Goal: Ask a question: Seek information or help from site administrators or community

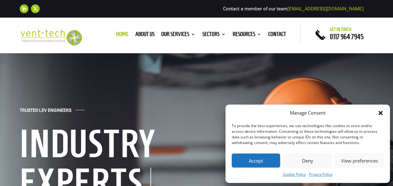
click at [265, 162] on button "Accept" at bounding box center [256, 160] width 49 height 14
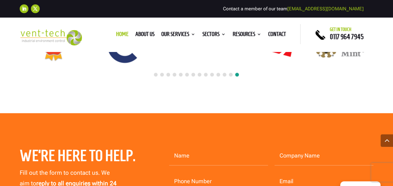
scroll to position [2755, 0]
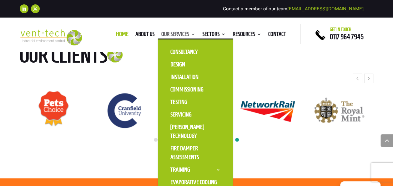
click at [163, 32] on link "Our Services" at bounding box center [179, 35] width 34 height 7
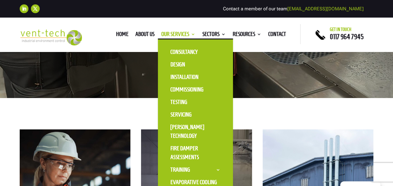
scroll to position [188, 0]
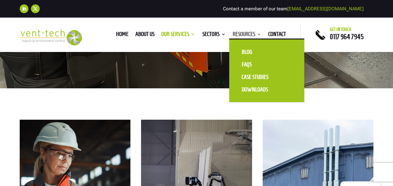
click at [247, 33] on link "Resources" at bounding box center [247, 35] width 29 height 7
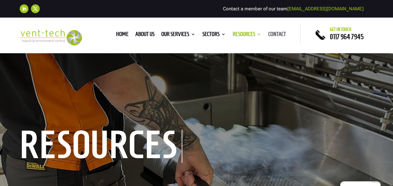
click at [277, 32] on link "Contact" at bounding box center [278, 35] width 18 height 7
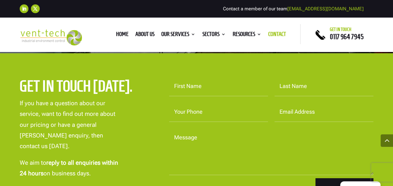
scroll to position [157, 0]
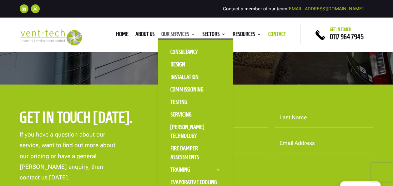
click at [173, 33] on link "Our Services" at bounding box center [179, 35] width 34 height 7
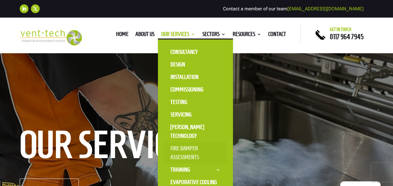
click at [181, 149] on link "Fire Damper Assessments" at bounding box center [195, 152] width 63 height 21
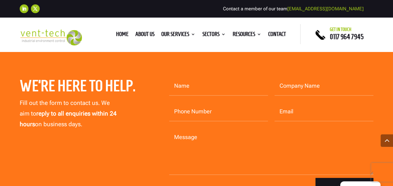
scroll to position [2629, 0]
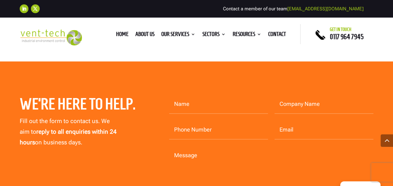
click at [184, 146] on textarea "Message" at bounding box center [271, 169] width 204 height 47
click at [243, 162] on textarea "hello Do you supply system performace monitors." at bounding box center [271, 169] width 204 height 47
drag, startPoint x: 242, startPoint y: 162, endPoint x: 306, endPoint y: 177, distance: 66.6
click at [307, 177] on textarea "hello Do you supply system performace monitors." at bounding box center [271, 169] width 204 height 47
click at [245, 162] on textarea "hello Do you supply system performace monitors." at bounding box center [271, 169] width 204 height 47
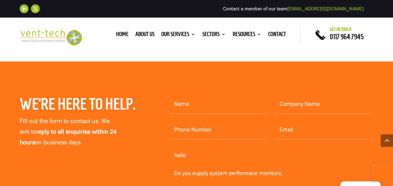
click at [253, 161] on textarea "hello Do you supply system performace monitors." at bounding box center [271, 169] width 204 height 47
click at [295, 161] on textarea "hello Do you supply system performance monitors." at bounding box center [271, 169] width 204 height 47
type textarea "hello Do you supply system performance monitors for LEV?"
click at [210, 95] on input "Name" at bounding box center [218, 104] width 99 height 19
type input "Kerry Owen Owen"
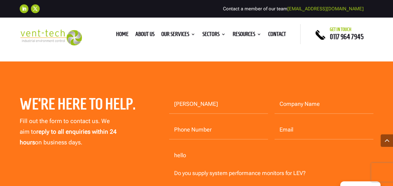
type input "WSP Textiles"
type input "01453764456"
type input "kerry.owen@wsptextiles.com"
click at [176, 146] on textarea "hello Do you supply system performance monitors for LEV?" at bounding box center [271, 169] width 204 height 47
click at [319, 166] on textarea "Hello Do you supply system performance monitors for LEV?" at bounding box center [271, 169] width 204 height 47
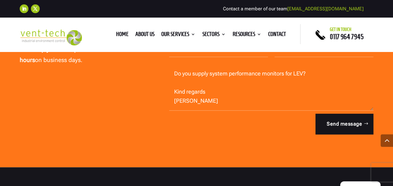
scroll to position [2727, 0]
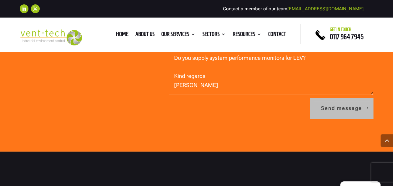
type textarea "Hello Do you supply system performance monitors for LEV? Kind regards Kerry"
click at [349, 100] on button "Send message" at bounding box center [342, 108] width 64 height 21
